Goal: Check status: Check status

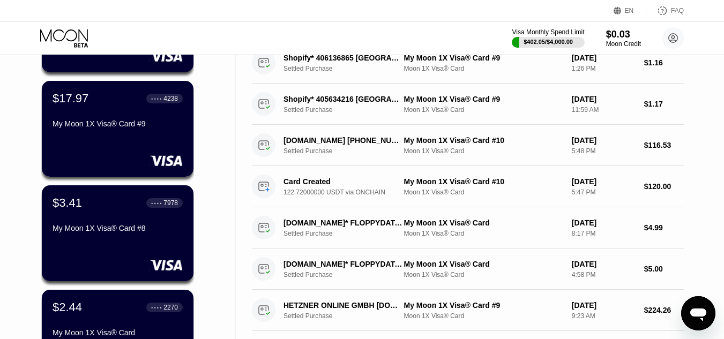
scroll to position [51, 0]
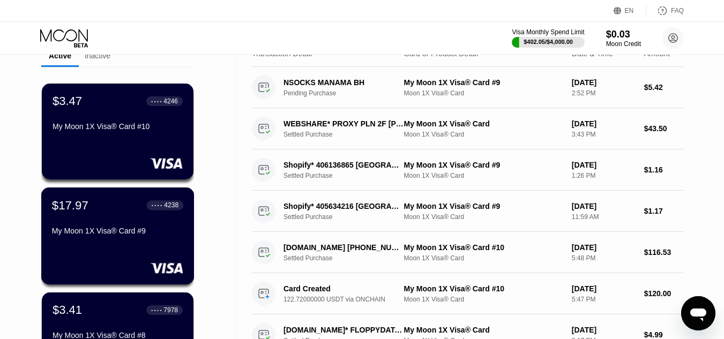
click at [119, 221] on div "$17.97 ● ● ● ● 4238 My Moon 1X Visa® Card #9" at bounding box center [117, 218] width 131 height 41
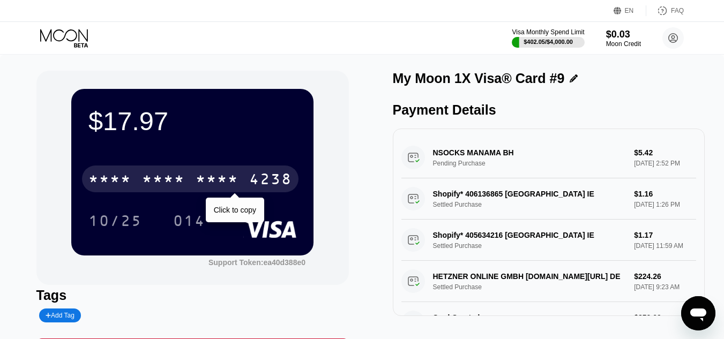
click at [260, 185] on div "4238" at bounding box center [270, 180] width 43 height 17
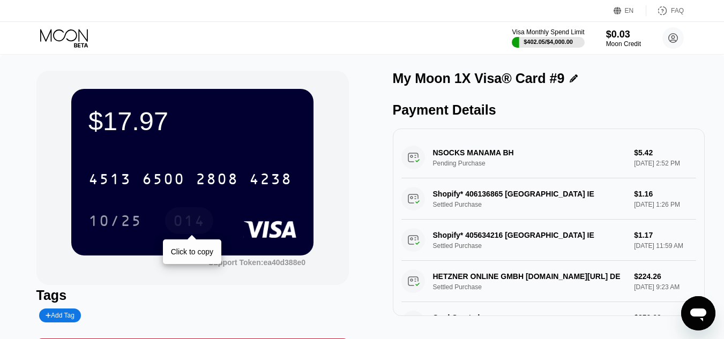
click at [189, 221] on div "014" at bounding box center [189, 222] width 32 height 17
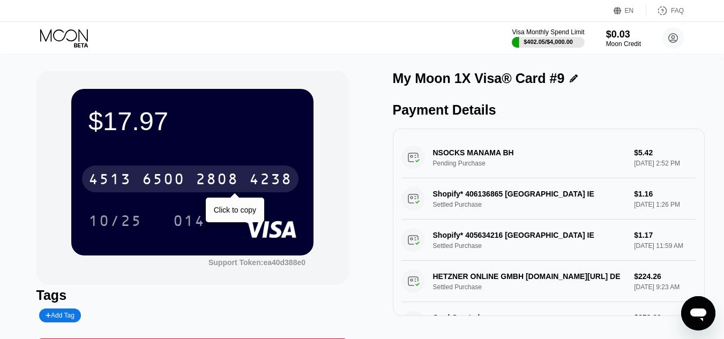
click at [171, 178] on div "6500" at bounding box center [163, 180] width 43 height 17
